Goal: Find specific page/section: Find specific page/section

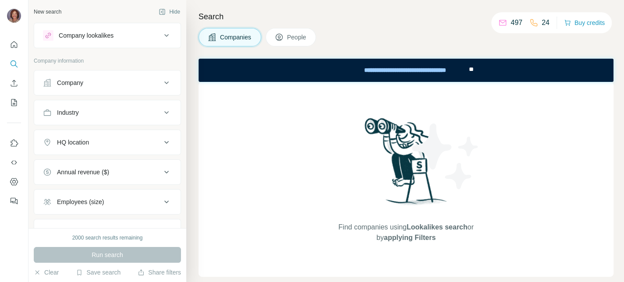
click at [511, 23] on p "497" at bounding box center [517, 23] width 12 height 11
click at [498, 23] on icon at bounding box center [502, 22] width 9 height 9
click at [14, 99] on icon "My lists" at bounding box center [14, 102] width 6 height 7
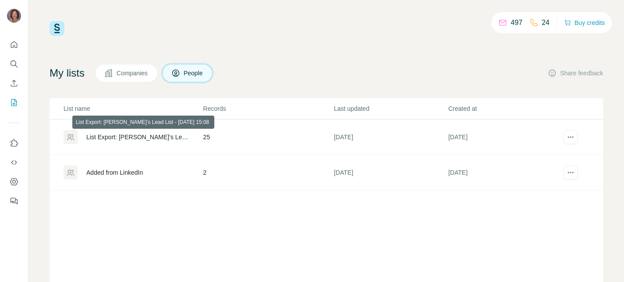
click at [138, 135] on div "List Export: [PERSON_NAME]’s Lead List - [DATE] 15:08" at bounding box center [137, 137] width 102 height 9
